Goal: Navigation & Orientation: Find specific page/section

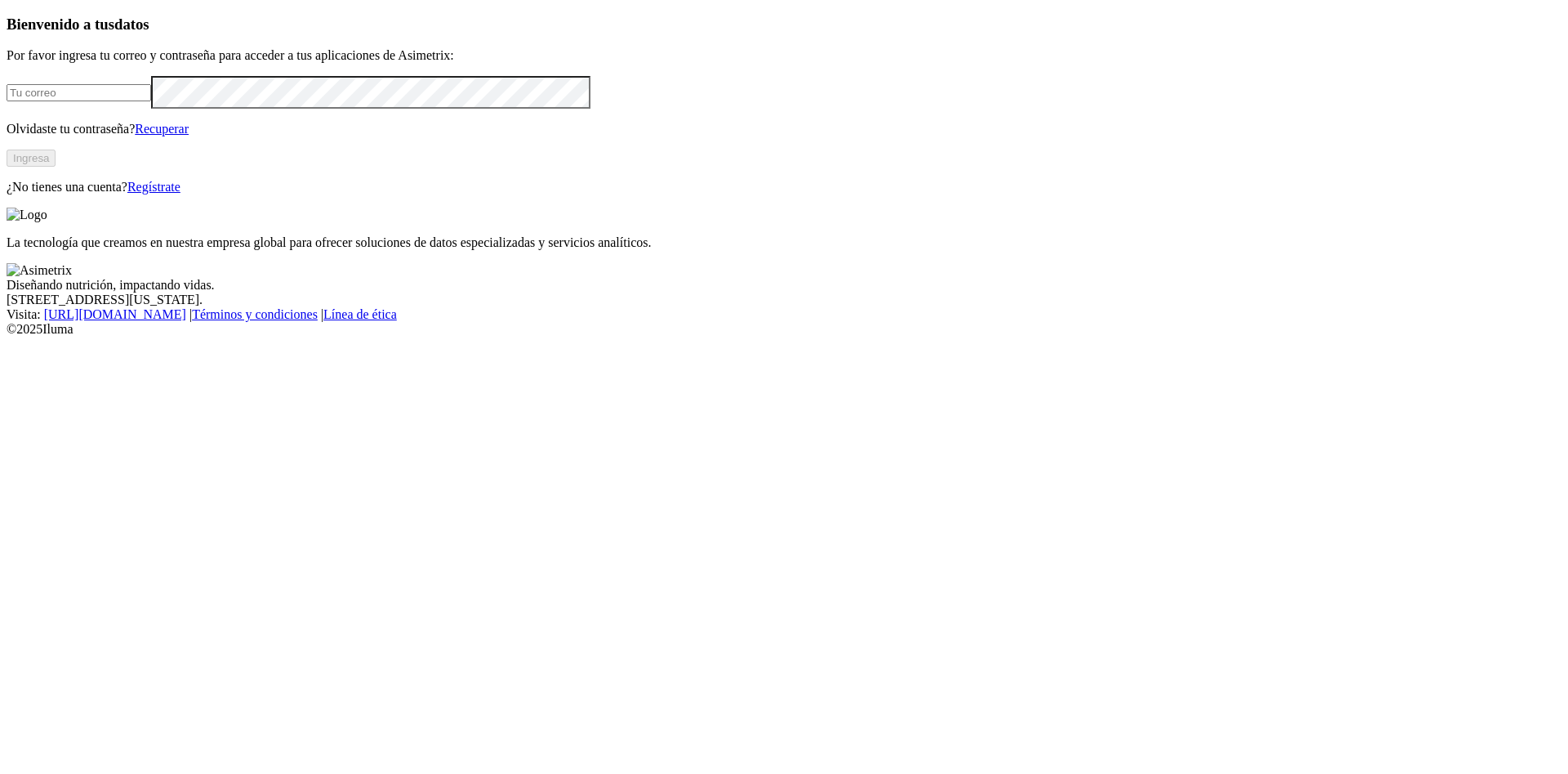
type input "[PERSON_NAME][EMAIL_ADDRESS][PERSON_NAME][DOMAIN_NAME]"
click at [55, 167] on button "Ingresa" at bounding box center [31, 158] width 49 height 17
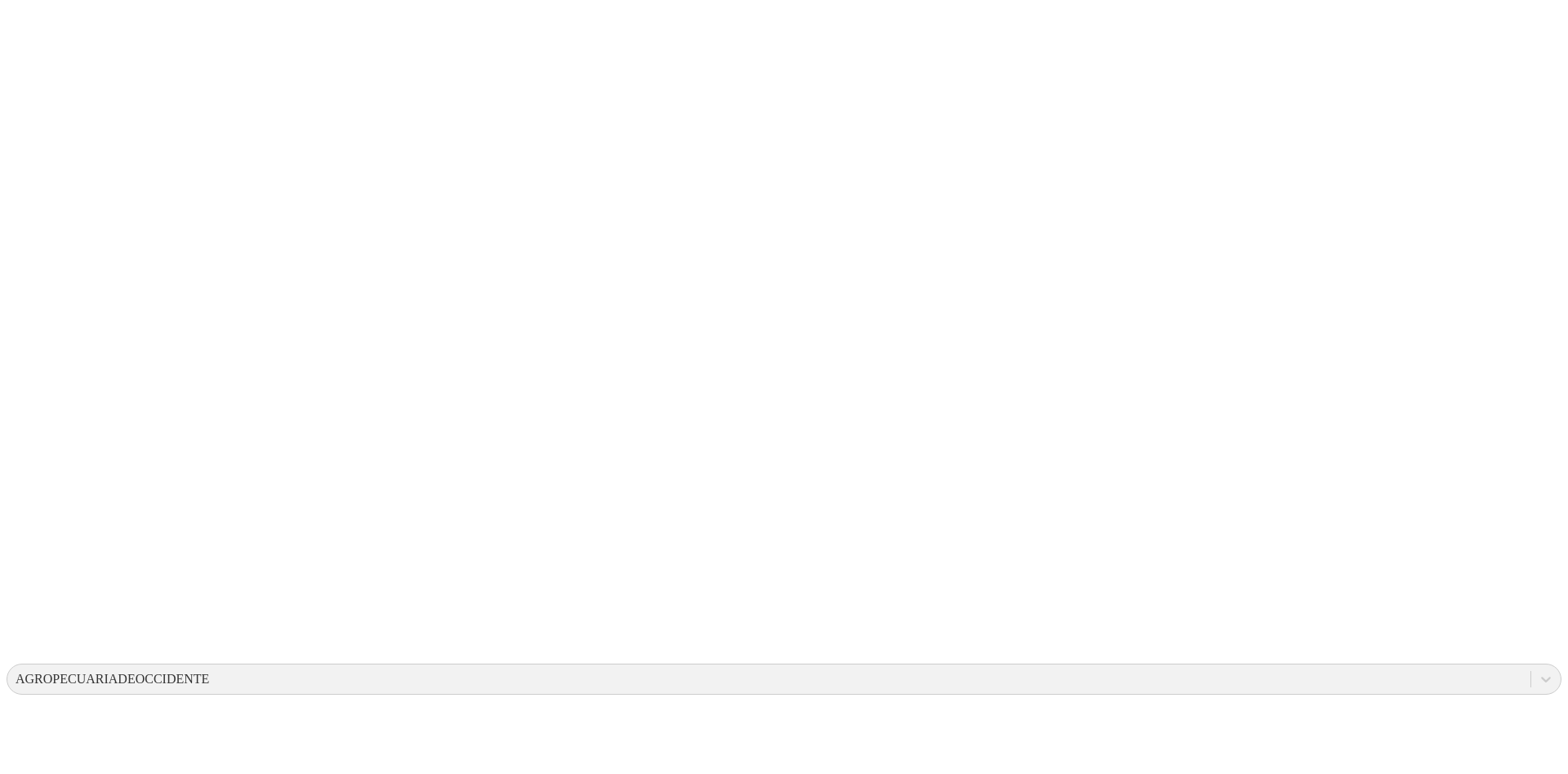
click at [209, 672] on div "AGROPECUARIADEOCCIDENTE" at bounding box center [112, 679] width 193 height 14
